Goal: Task Accomplishment & Management: Use online tool/utility

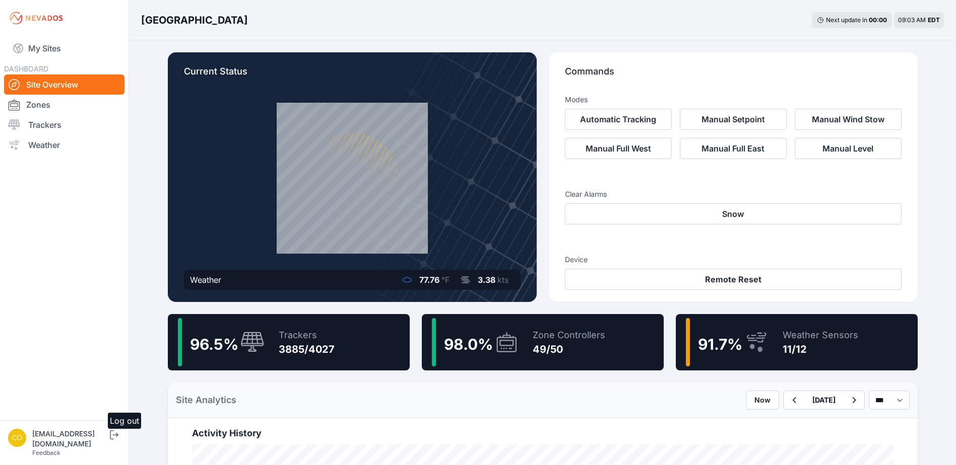
click at [120, 441] on icon "submit" at bounding box center [114, 435] width 13 height 12
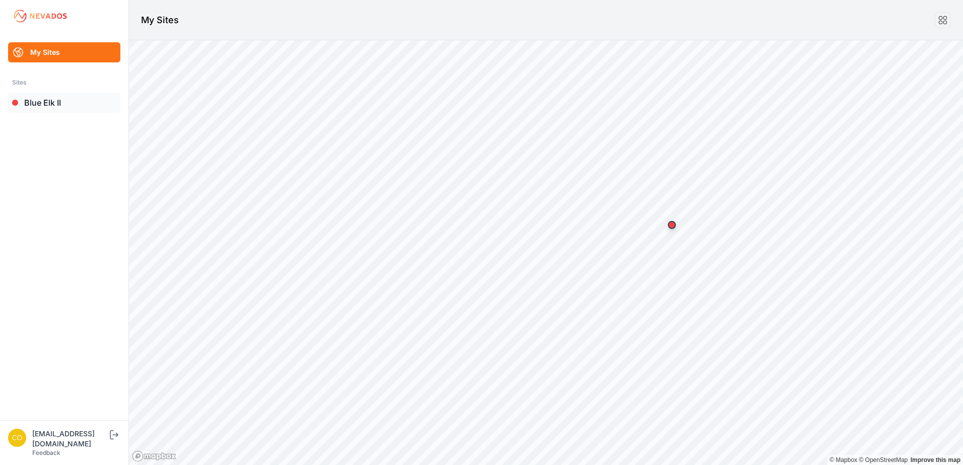
click at [45, 104] on link "Blue Elk II" at bounding box center [64, 103] width 112 height 20
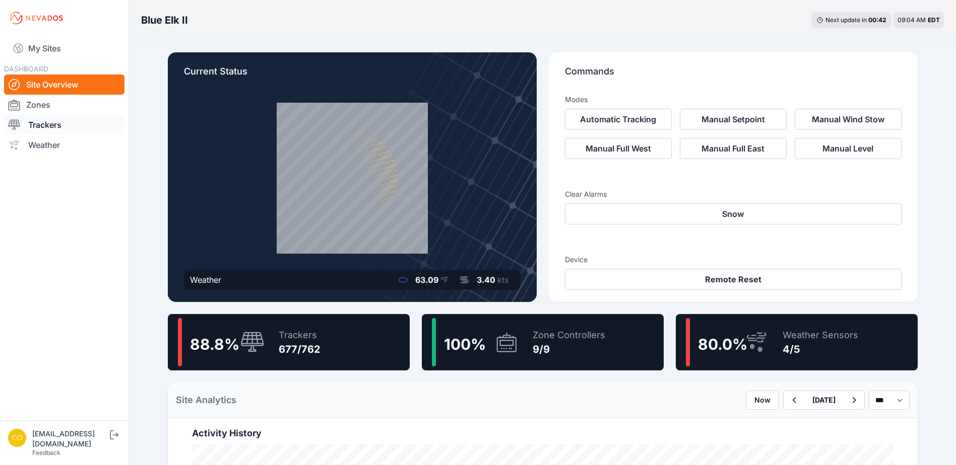
click at [29, 128] on link "Trackers" at bounding box center [64, 125] width 120 height 20
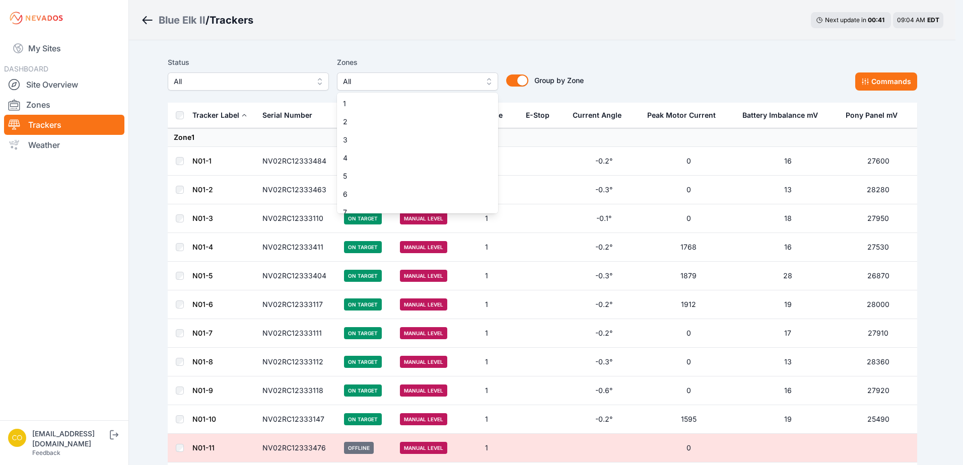
click at [378, 79] on span "All" at bounding box center [410, 82] width 135 height 12
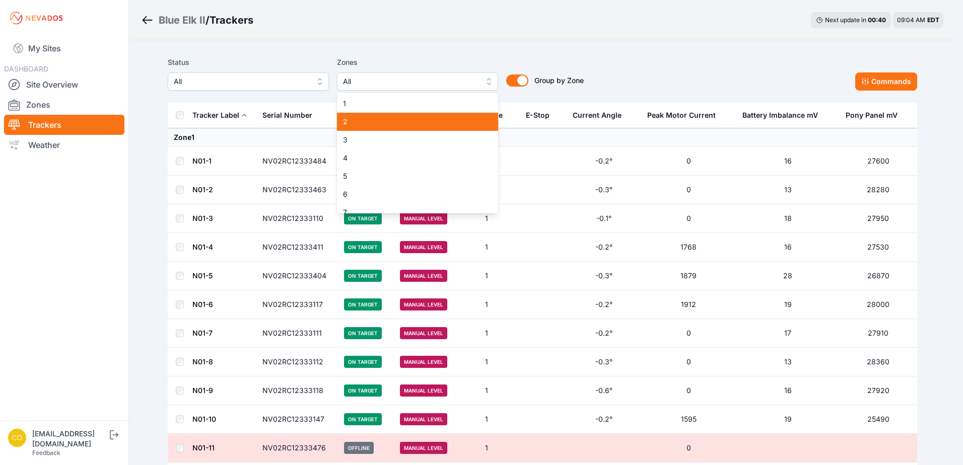
click at [366, 121] on span "2" at bounding box center [411, 122] width 137 height 10
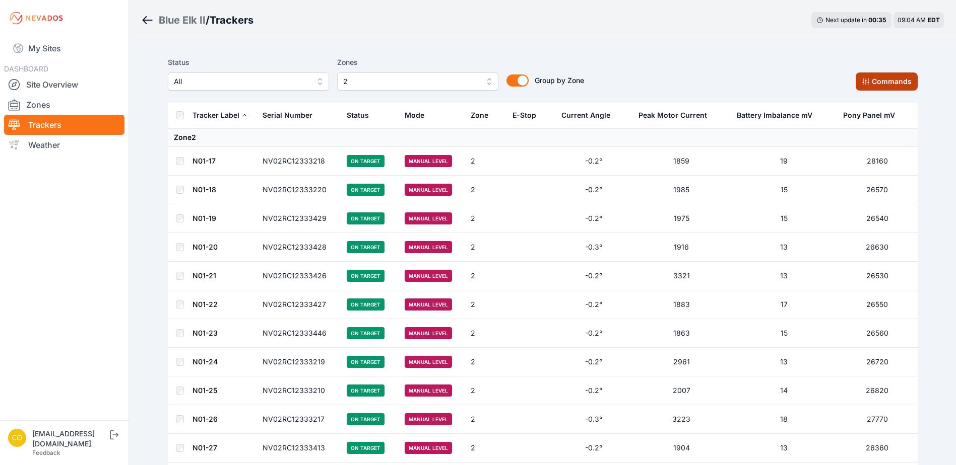
click at [895, 80] on button "Commands" at bounding box center [886, 82] width 62 height 18
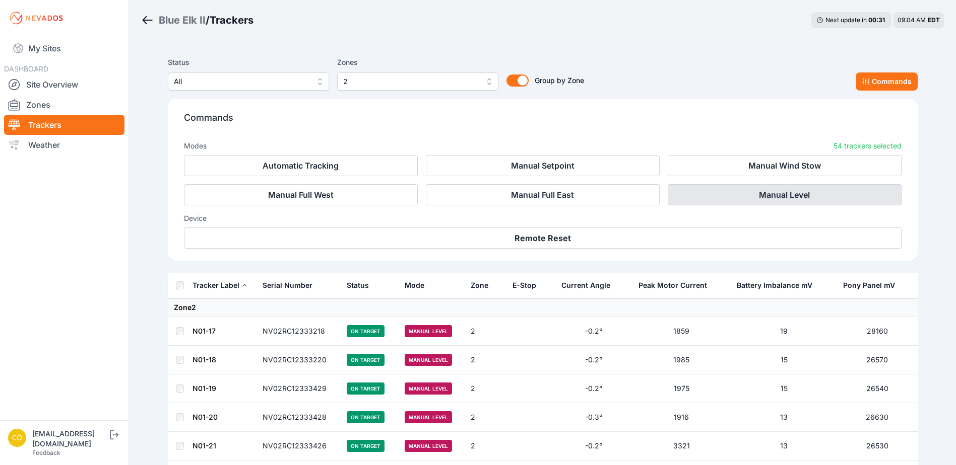
click at [749, 194] on button "Manual Level" at bounding box center [784, 194] width 234 height 21
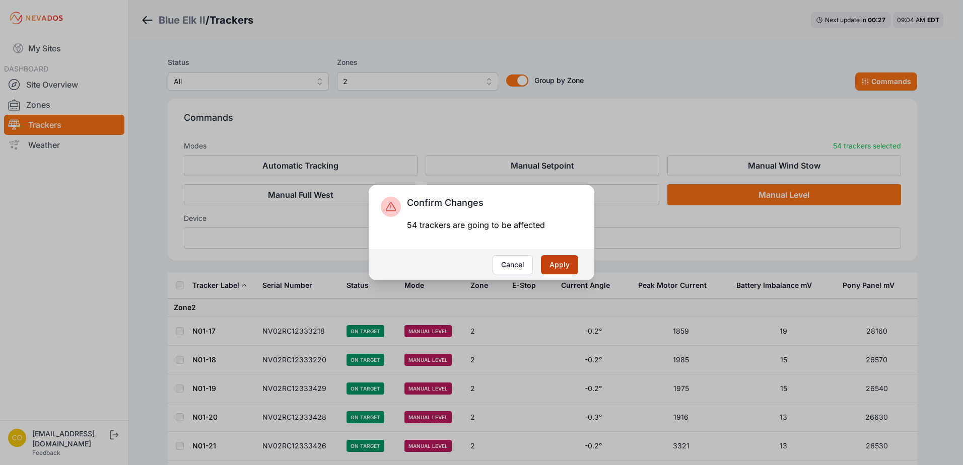
click at [561, 263] on button "Apply" at bounding box center [559, 264] width 37 height 19
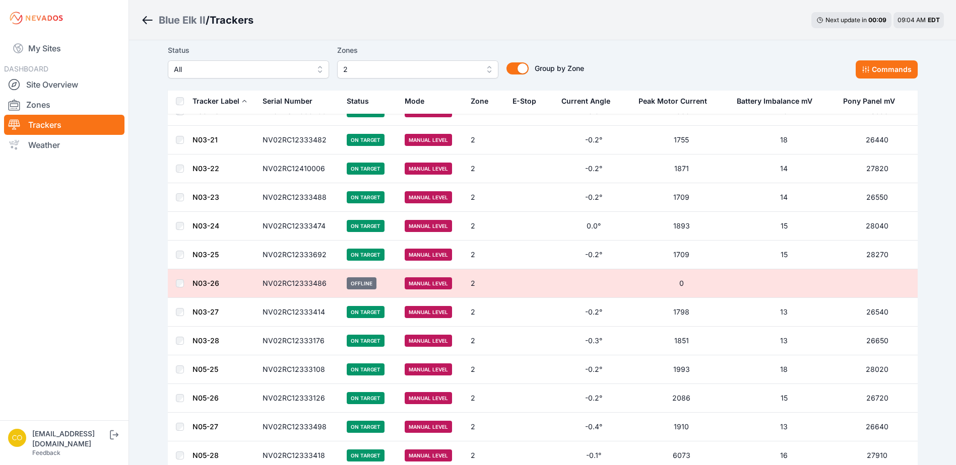
scroll to position [1031, 0]
